Goal: Navigation & Orientation: Find specific page/section

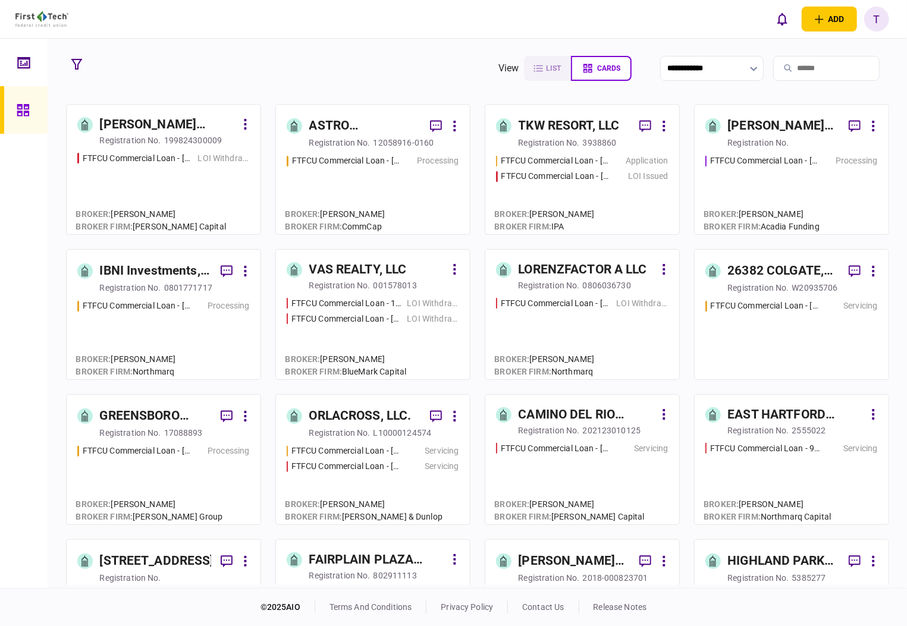
click at [744, 122] on div "[PERSON_NAME] Regency Partners LLC" at bounding box center [783, 126] width 111 height 19
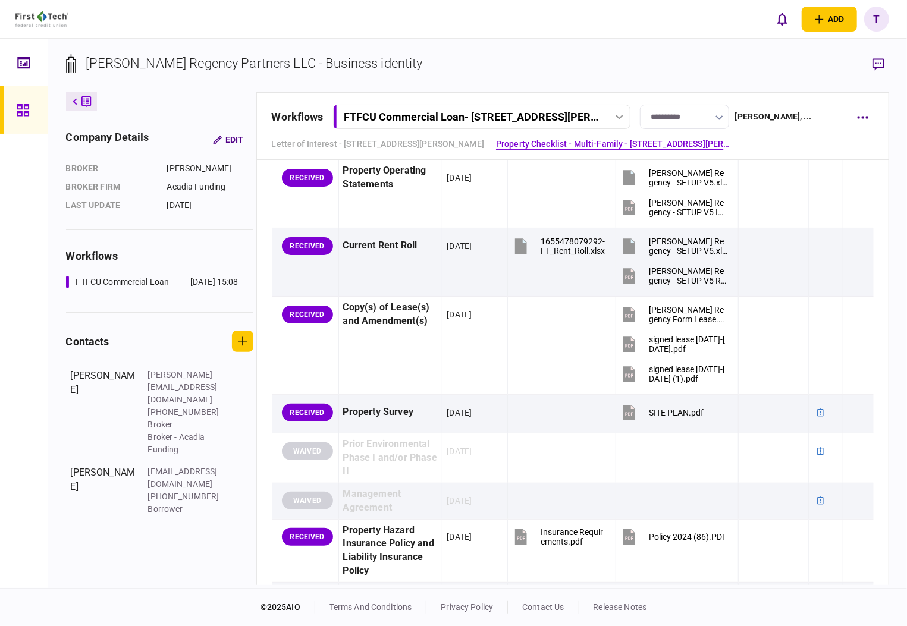
scroll to position [1031, 0]
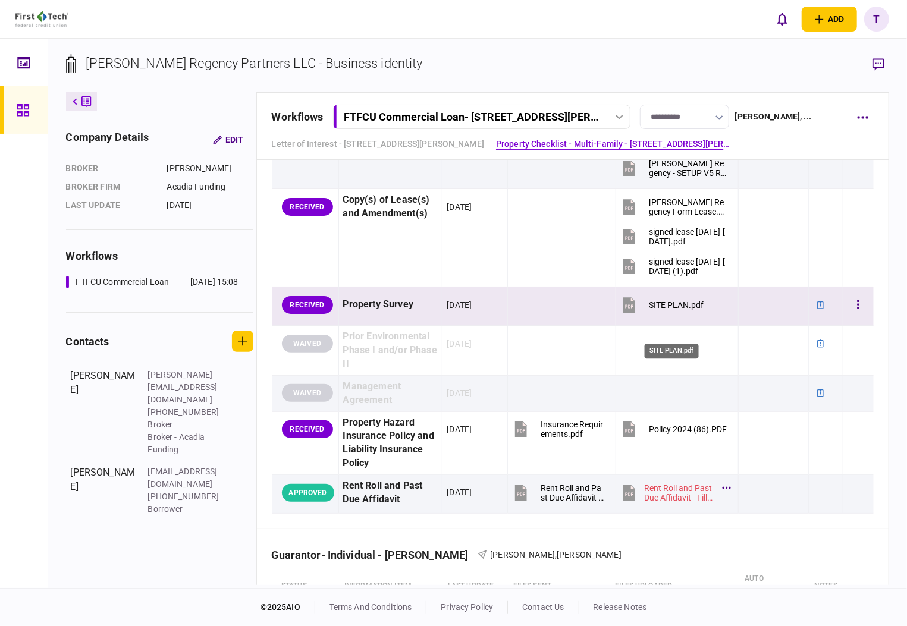
click at [658, 310] on div "SITE PLAN.pdf" at bounding box center [676, 305] width 55 height 10
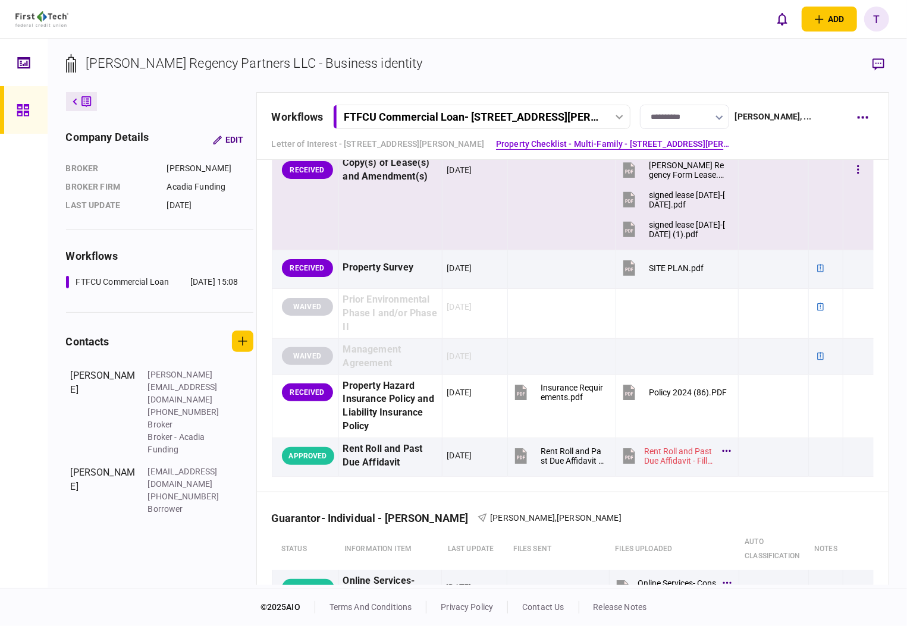
scroll to position [1190, 0]
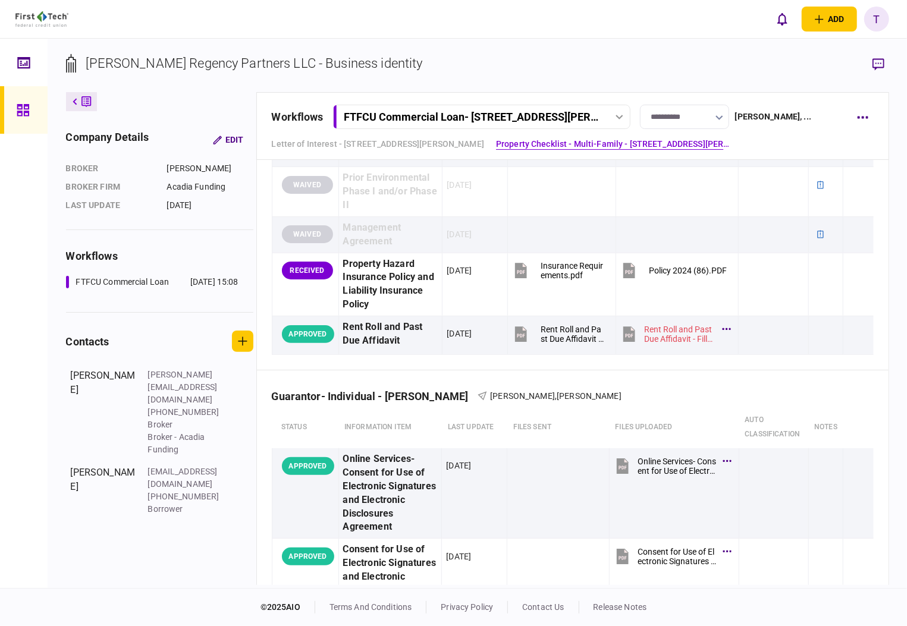
click at [624, 36] on div "add business identity individual identity T T [PERSON_NAME] [EMAIL_ADDRESS][PER…" at bounding box center [453, 19] width 907 height 38
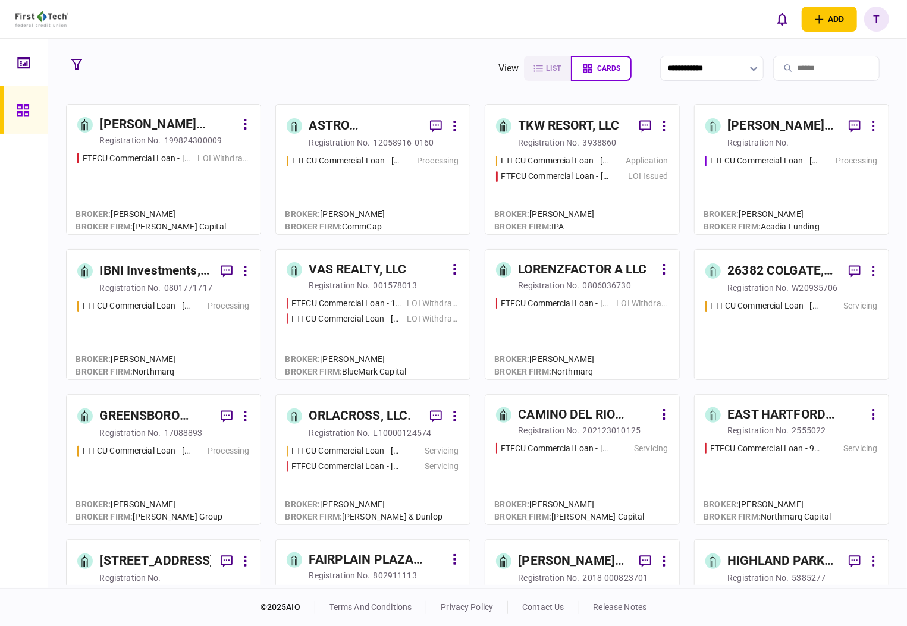
click at [338, 128] on div "ASTRO PROPERTIES LLC" at bounding box center [364, 126] width 111 height 19
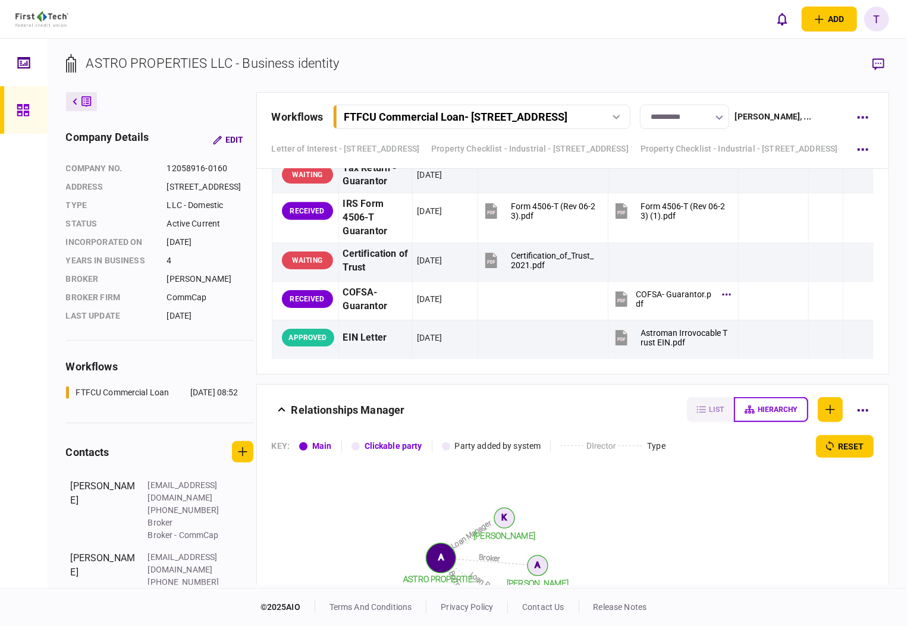
scroll to position [3252, 0]
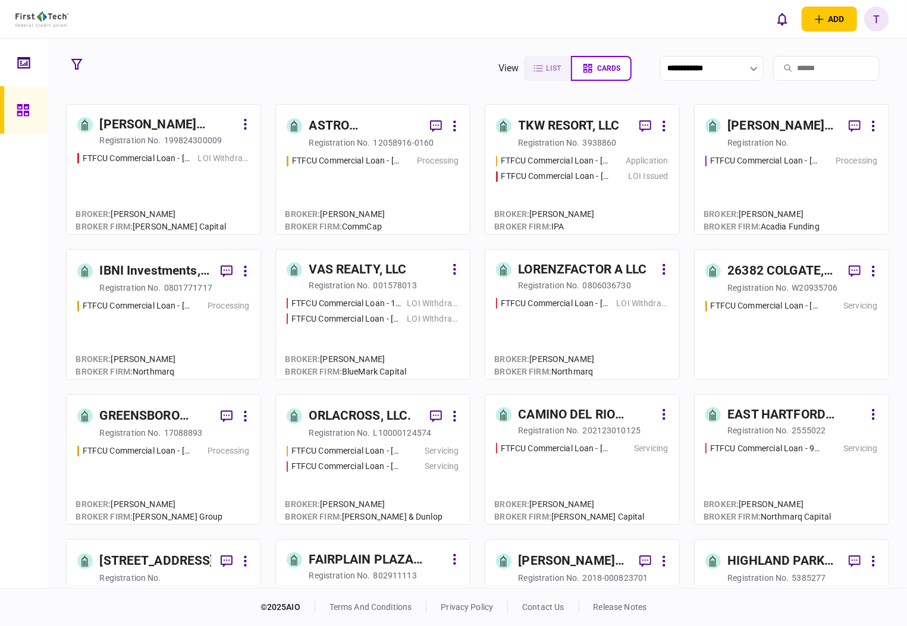
click at [157, 267] on div "IBNI Investments, LLC" at bounding box center [155, 271] width 111 height 19
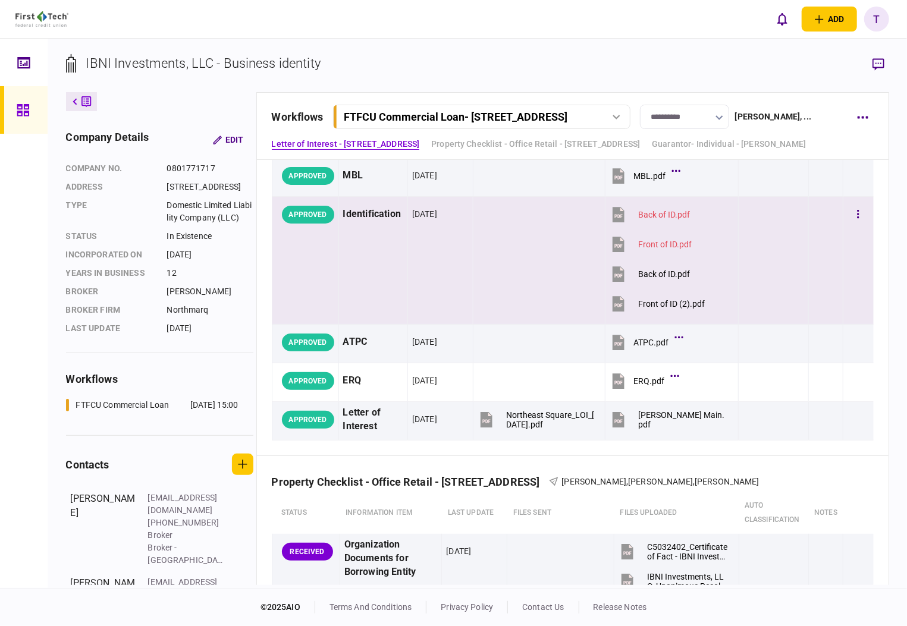
scroll to position [158, 0]
